Goal: Obtain resource: Obtain resource

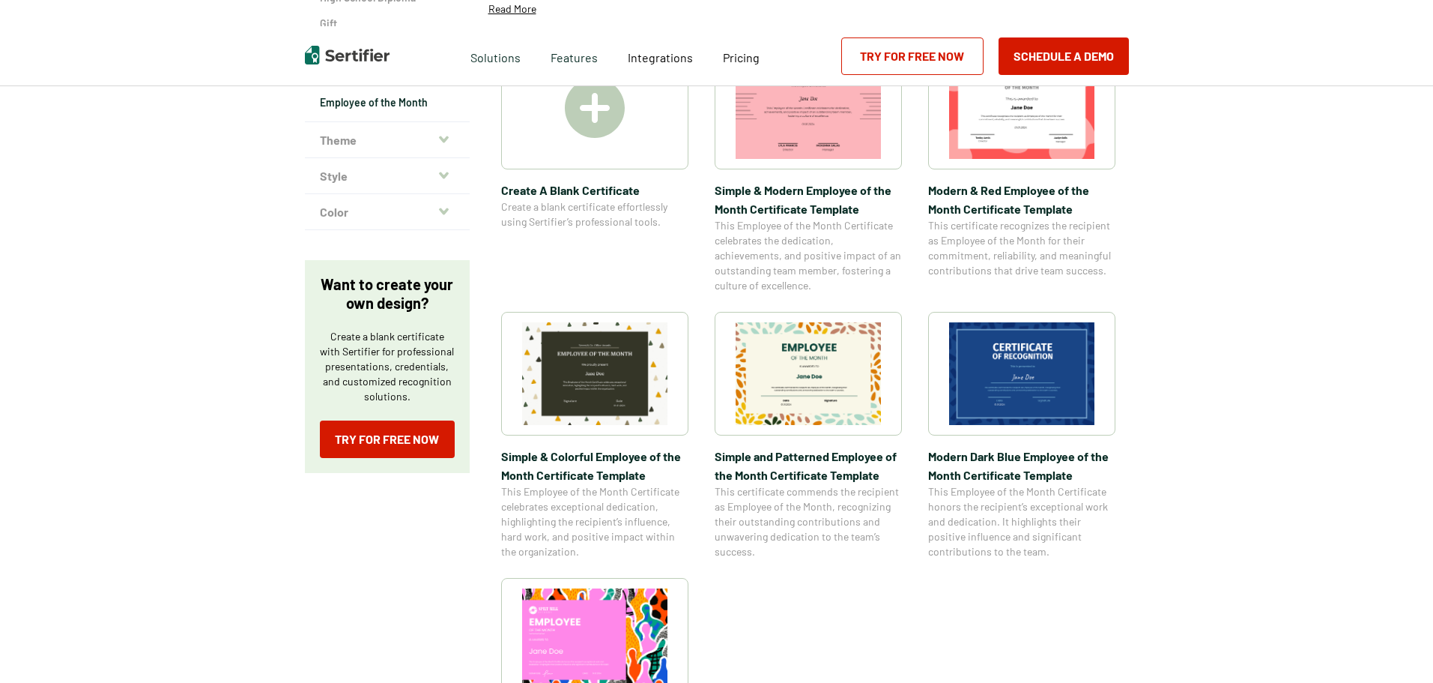
scroll to position [300, 0]
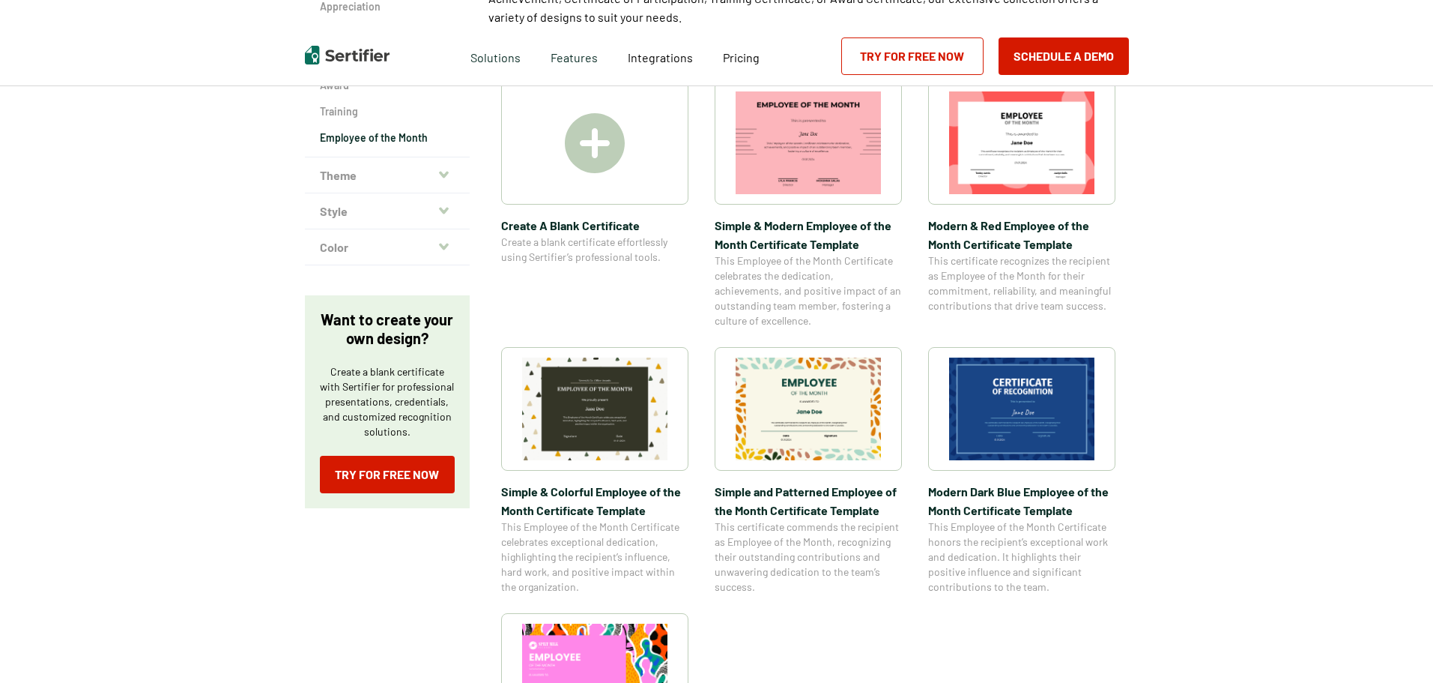
click at [785, 411] on img at bounding box center [808, 408] width 145 height 103
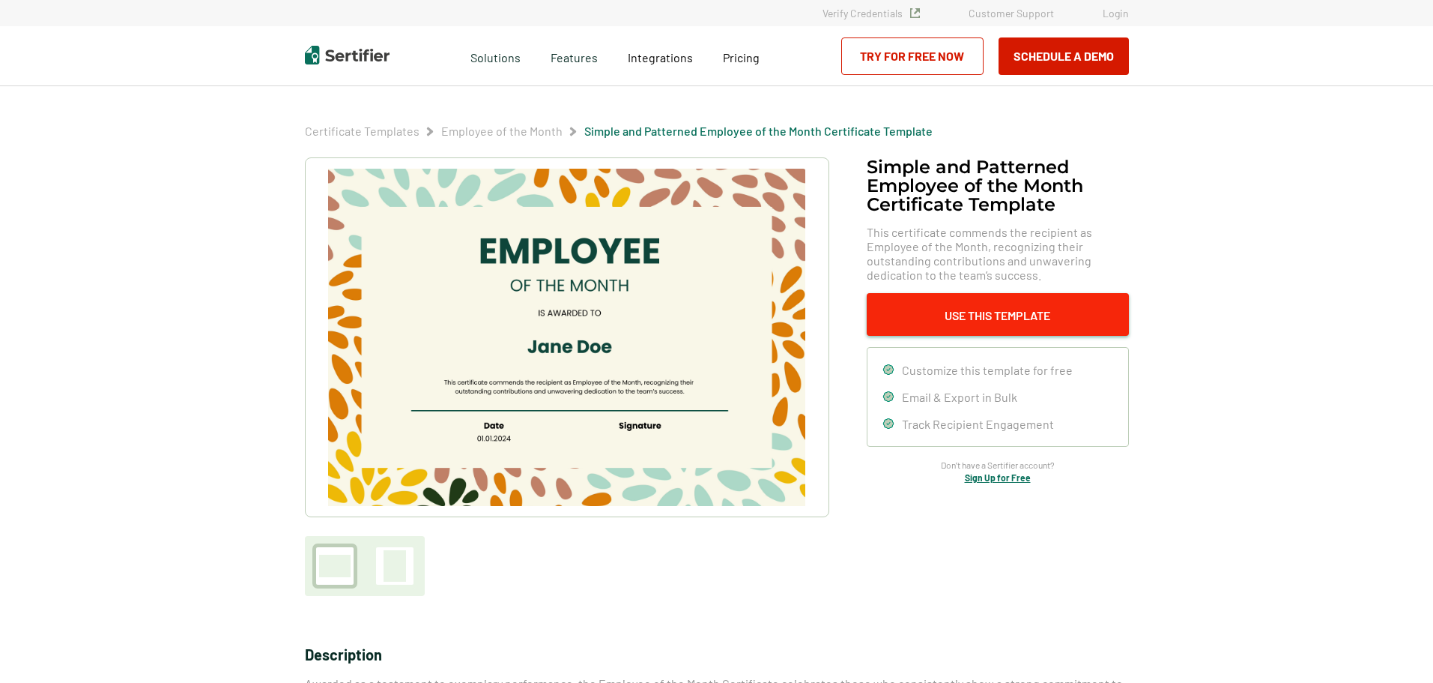
click at [995, 324] on button "Use This Template" at bounding box center [998, 314] width 262 height 43
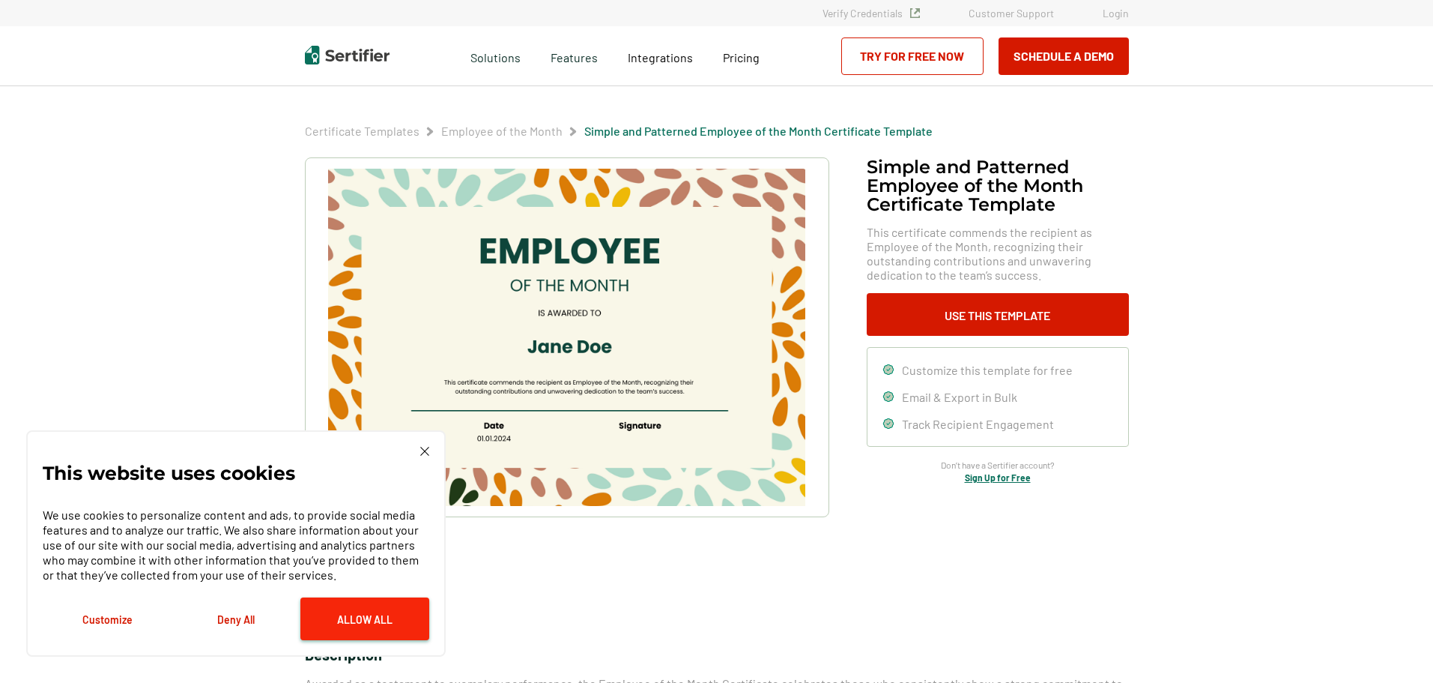
click at [342, 616] on button "Allow All" at bounding box center [364, 618] width 129 height 43
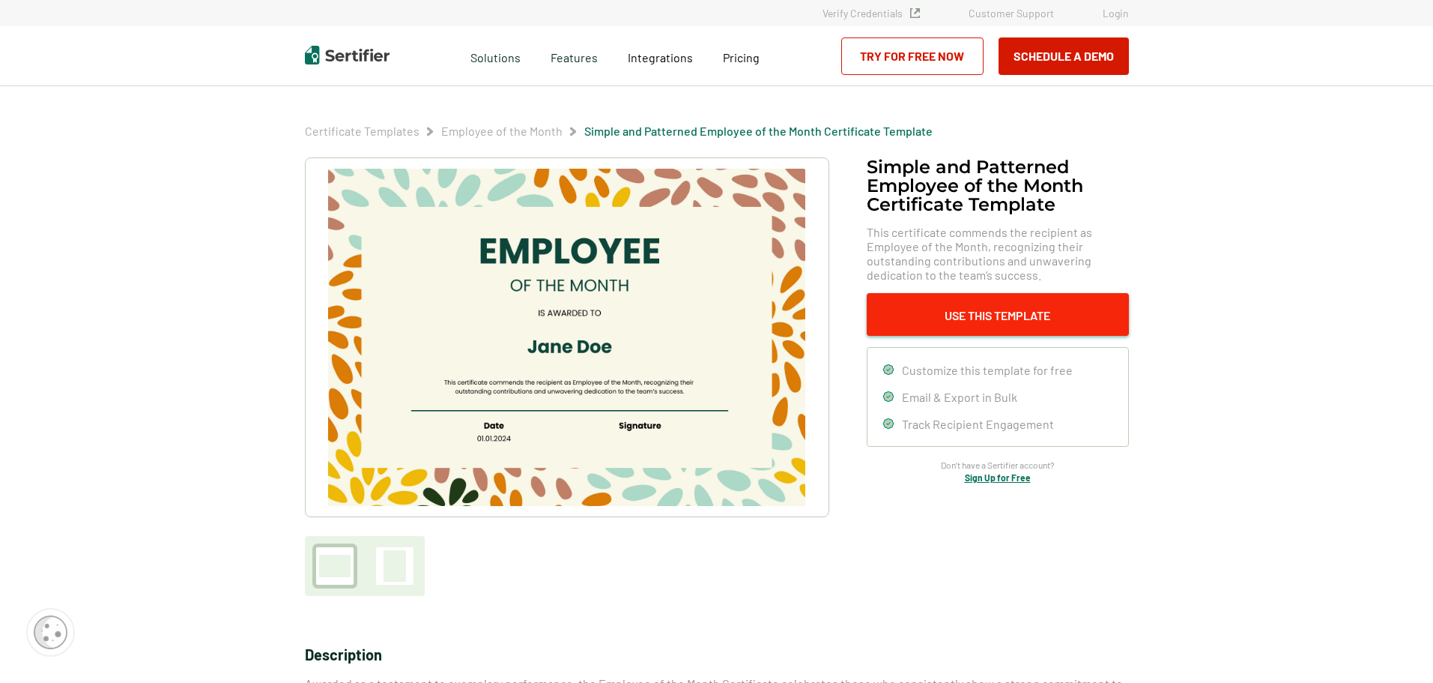
click at [963, 303] on button "Use This Template" at bounding box center [998, 314] width 262 height 43
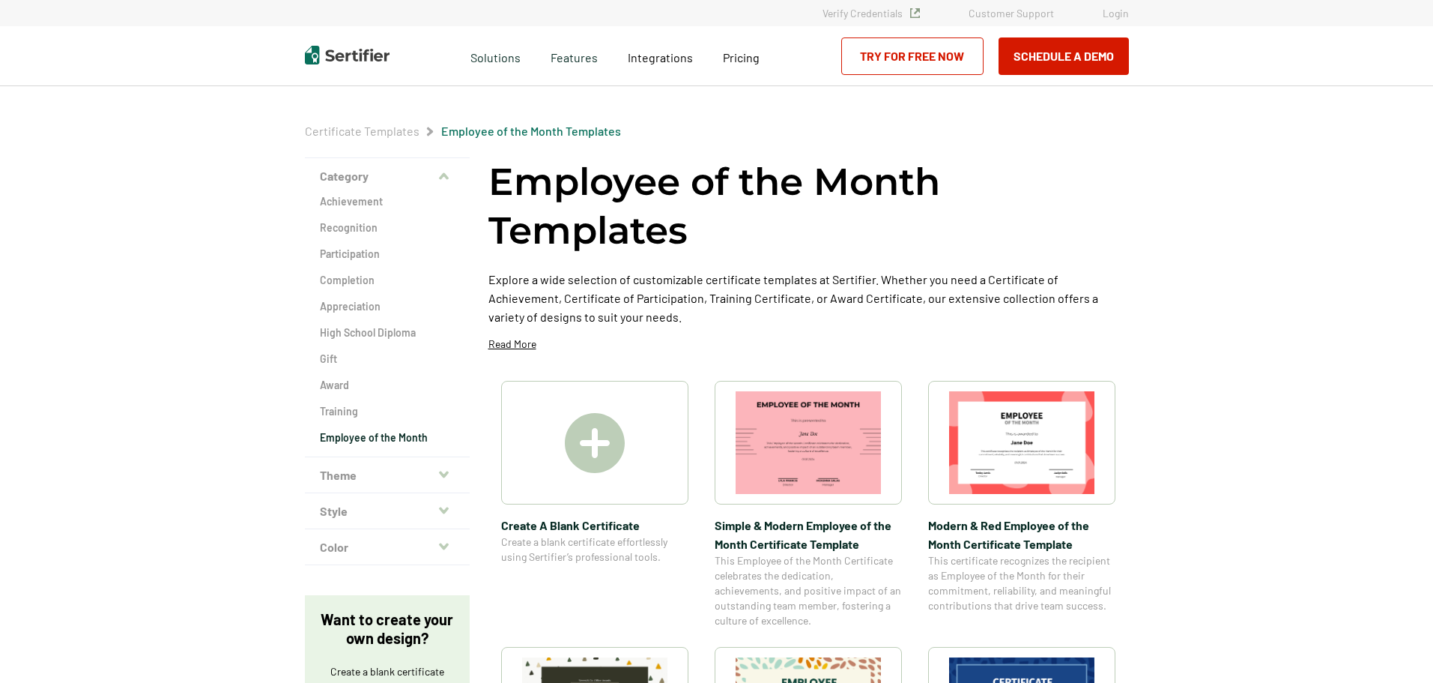
click at [608, 441] on img at bounding box center [595, 443] width 60 height 60
